Goal: Information Seeking & Learning: Learn about a topic

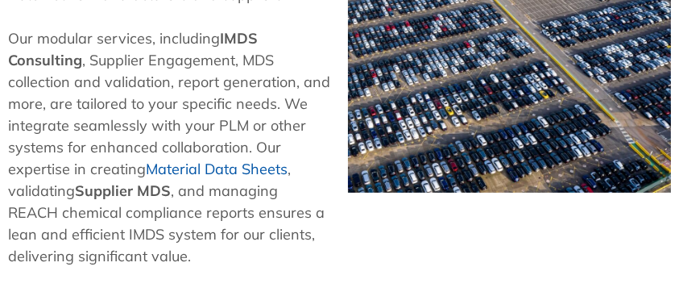
scroll to position [806, 0]
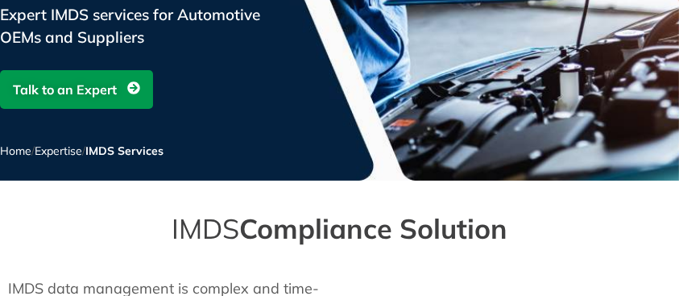
scroll to position [319, 0]
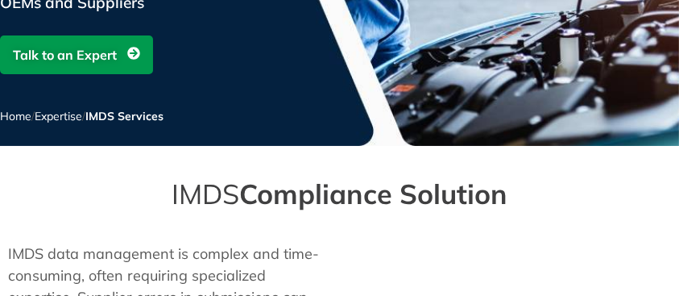
scroll to position [108, 0]
